Goal: Task Accomplishment & Management: Use online tool/utility

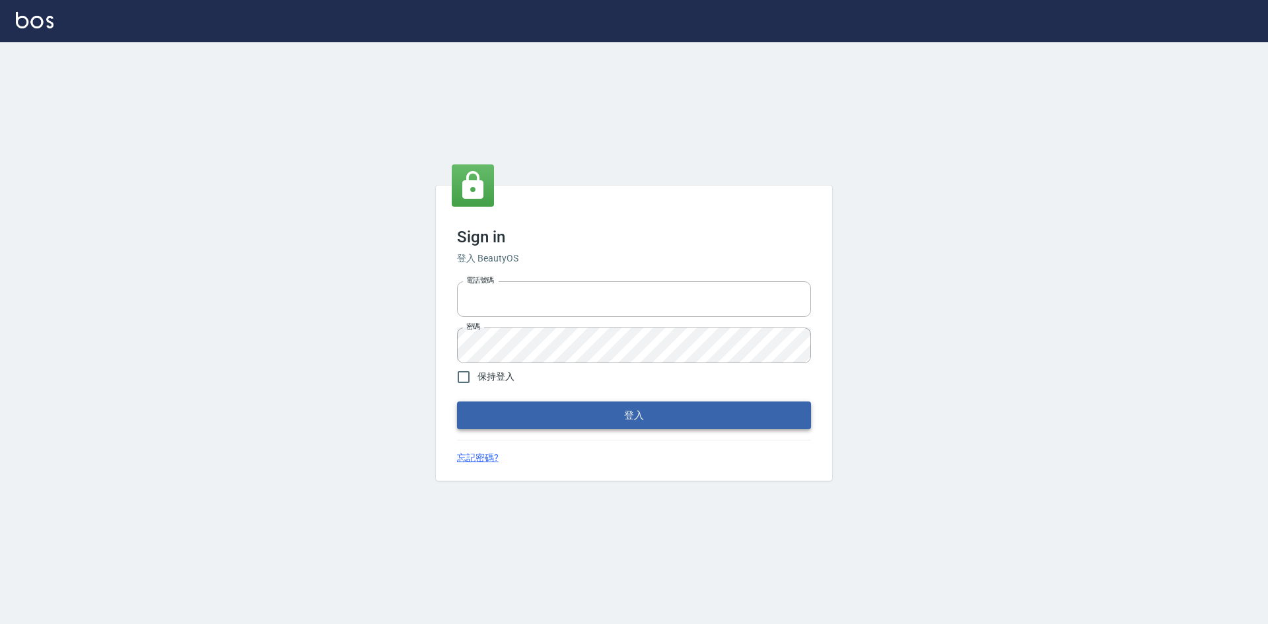
type input "0963852741"
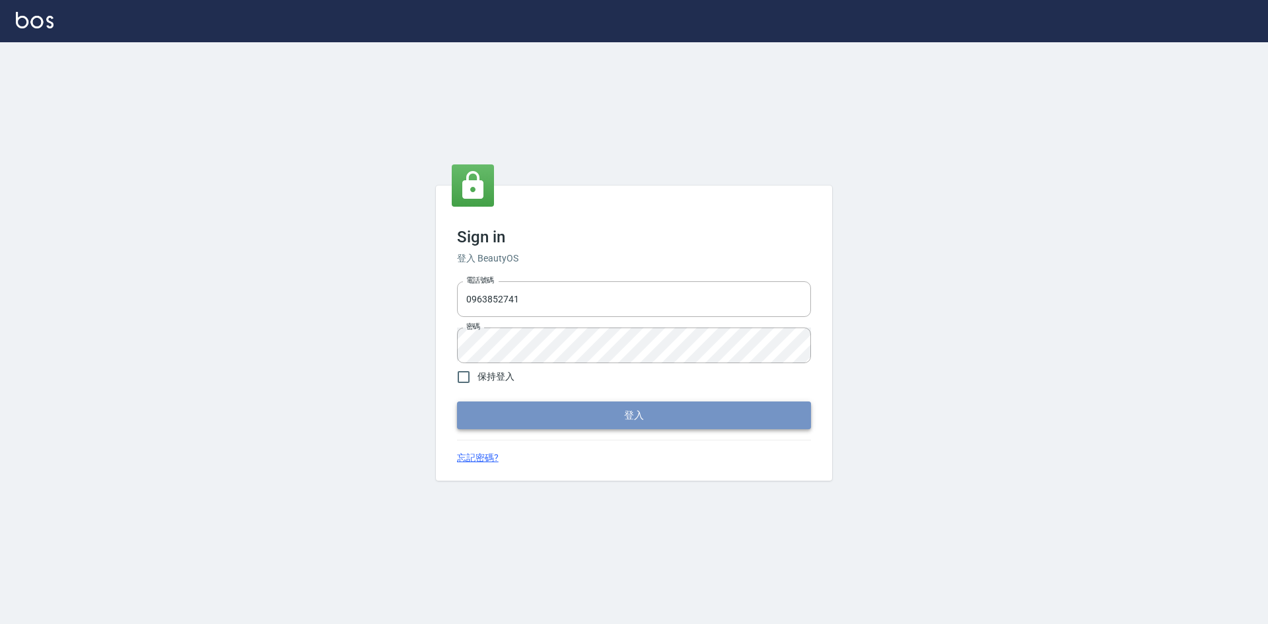
click at [575, 421] on button "登入" at bounding box center [634, 415] width 354 height 28
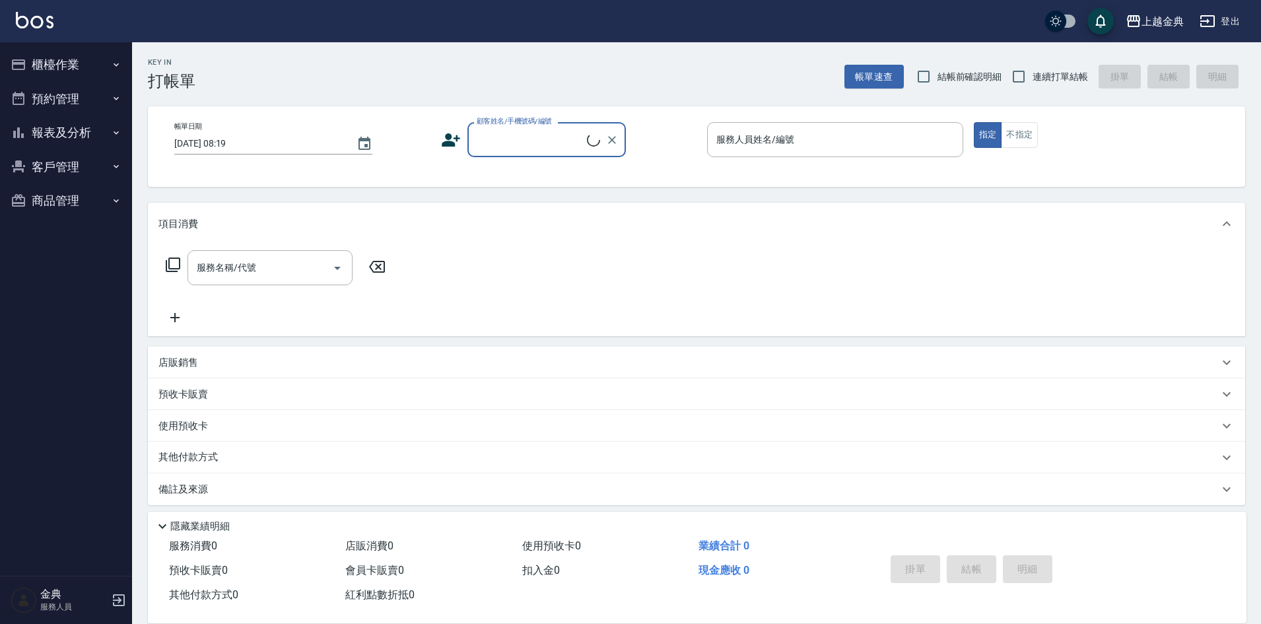
click at [31, 65] on button "櫃檯作業" at bounding box center [66, 65] width 122 height 34
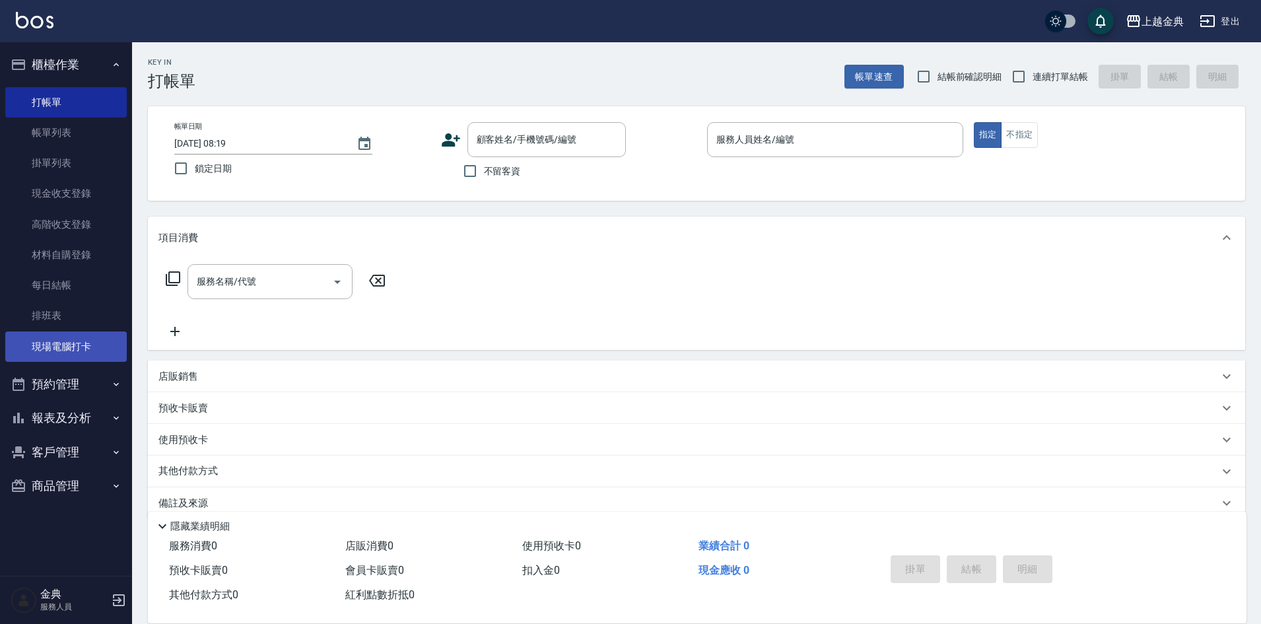
click at [110, 347] on link "現場電腦打卡" at bounding box center [66, 346] width 122 height 30
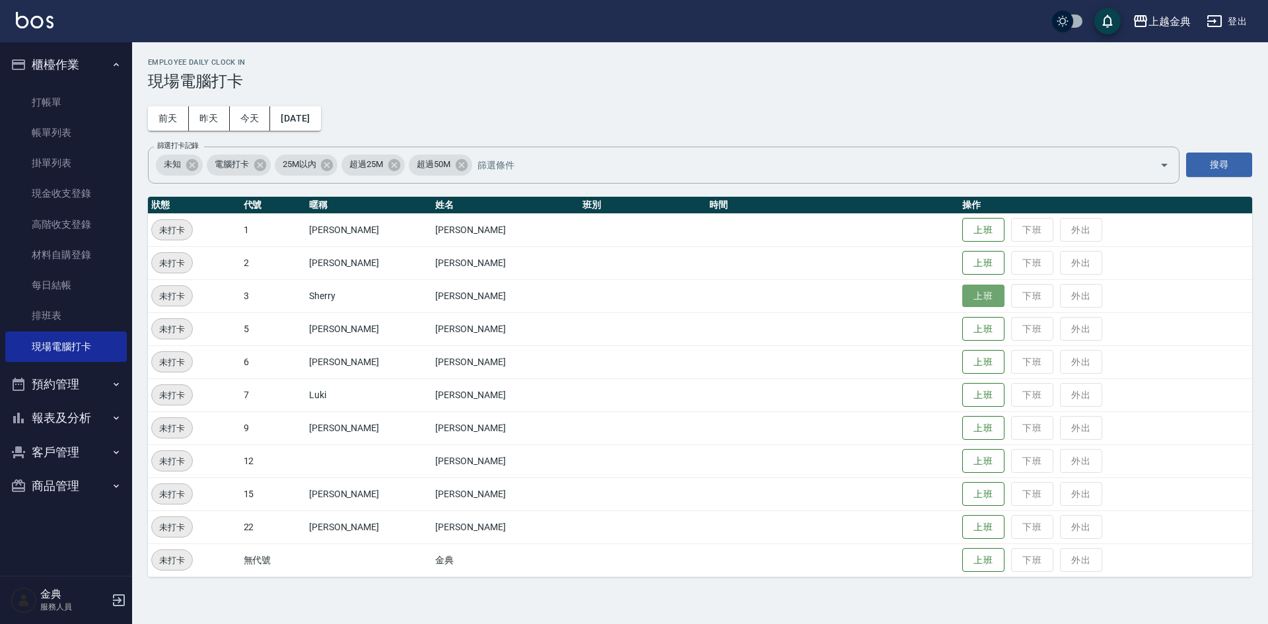
click at [962, 299] on button "上班" at bounding box center [983, 296] width 42 height 23
